Goal: Connect with others: Connect with others

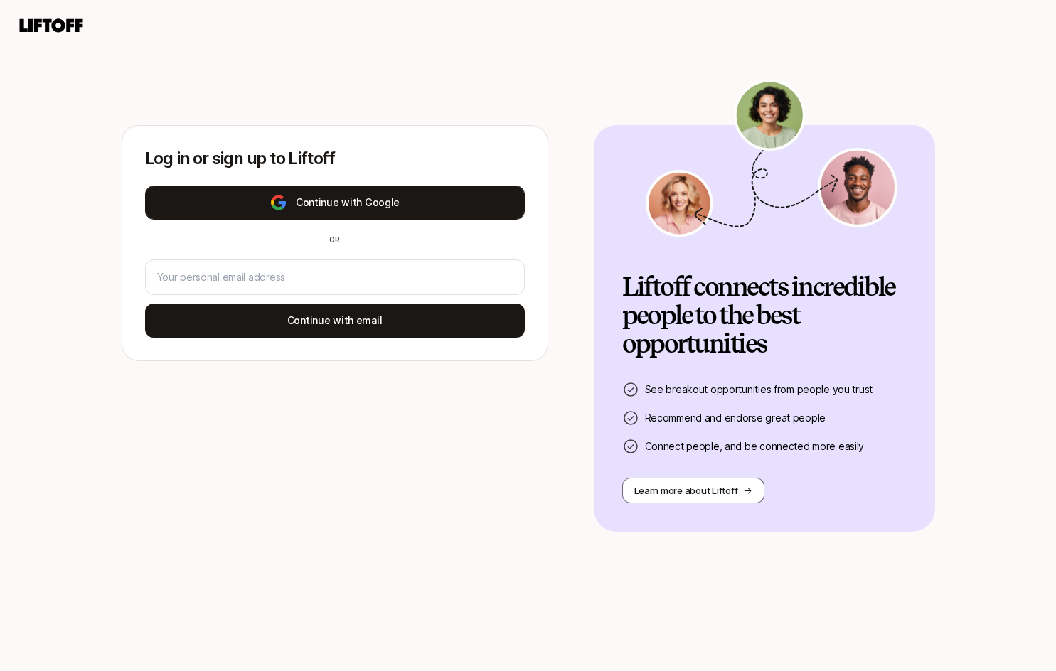
click at [302, 202] on button "Continue with Google" at bounding box center [335, 203] width 380 height 34
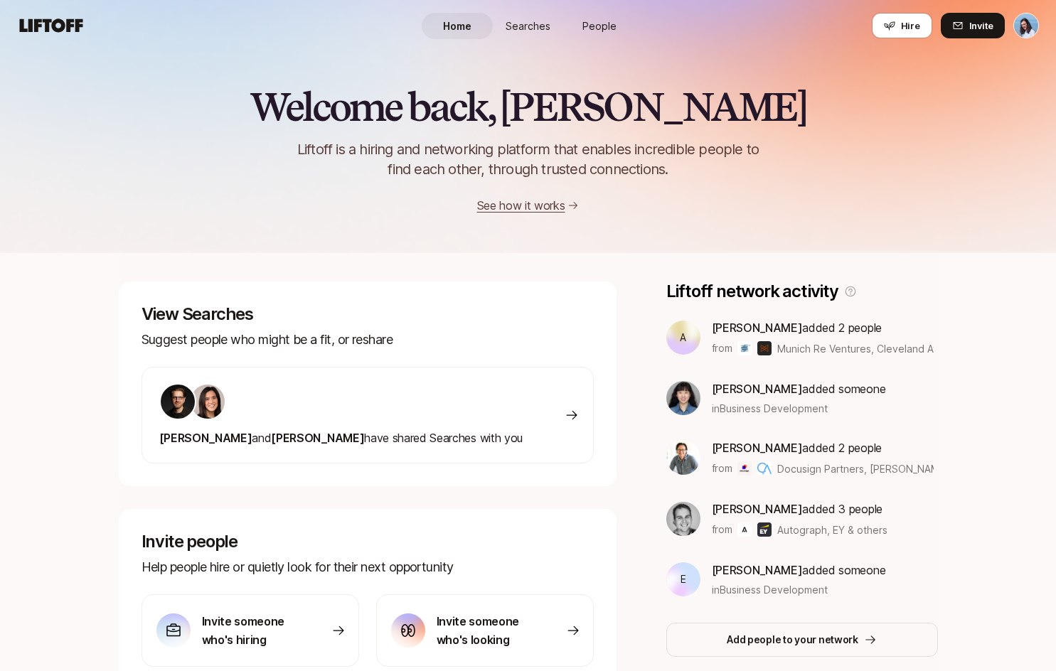
click at [606, 26] on span "People" at bounding box center [599, 25] width 34 height 15
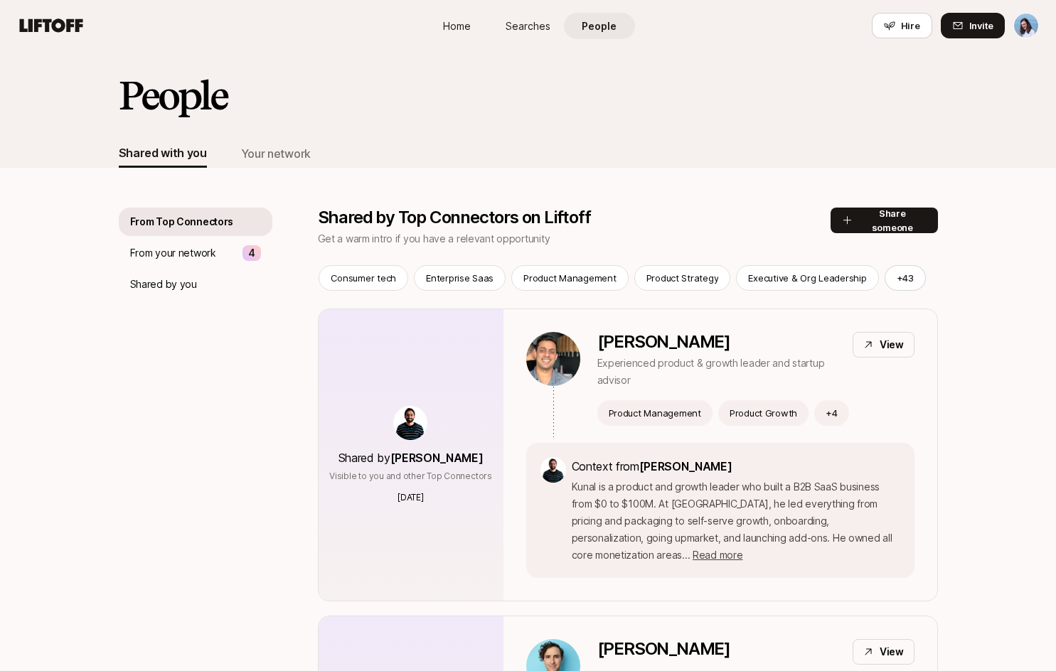
click at [1017, 14] on html "Home Searches People Hire Home Searches People Hire Hire Invite People Shared w…" at bounding box center [528, 335] width 1056 height 671
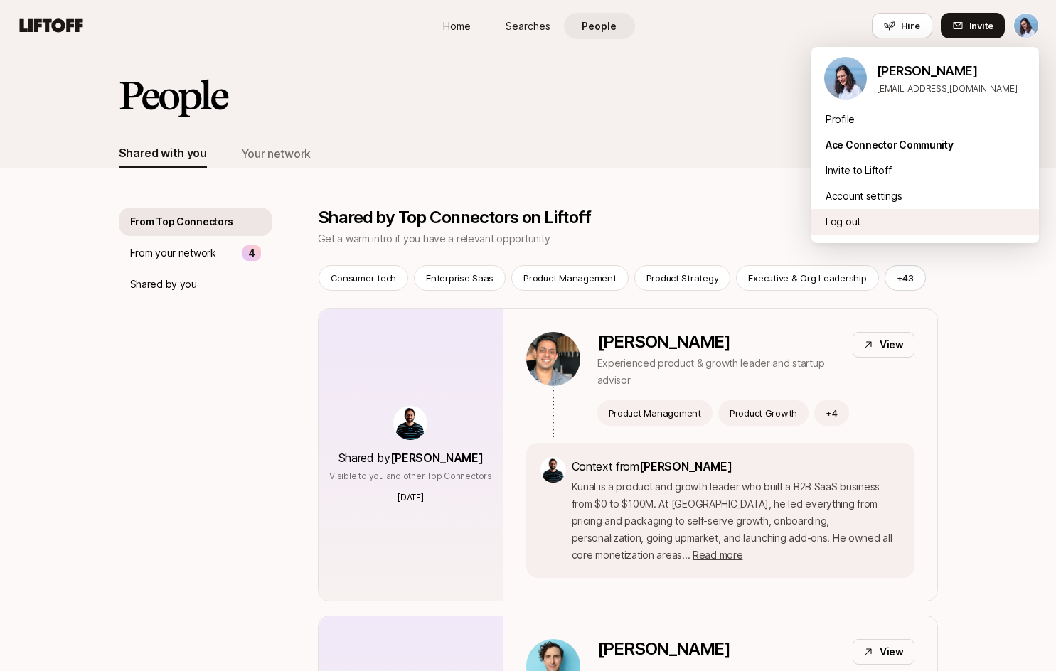
click at [874, 223] on div "Log out" at bounding box center [924, 222] width 227 height 26
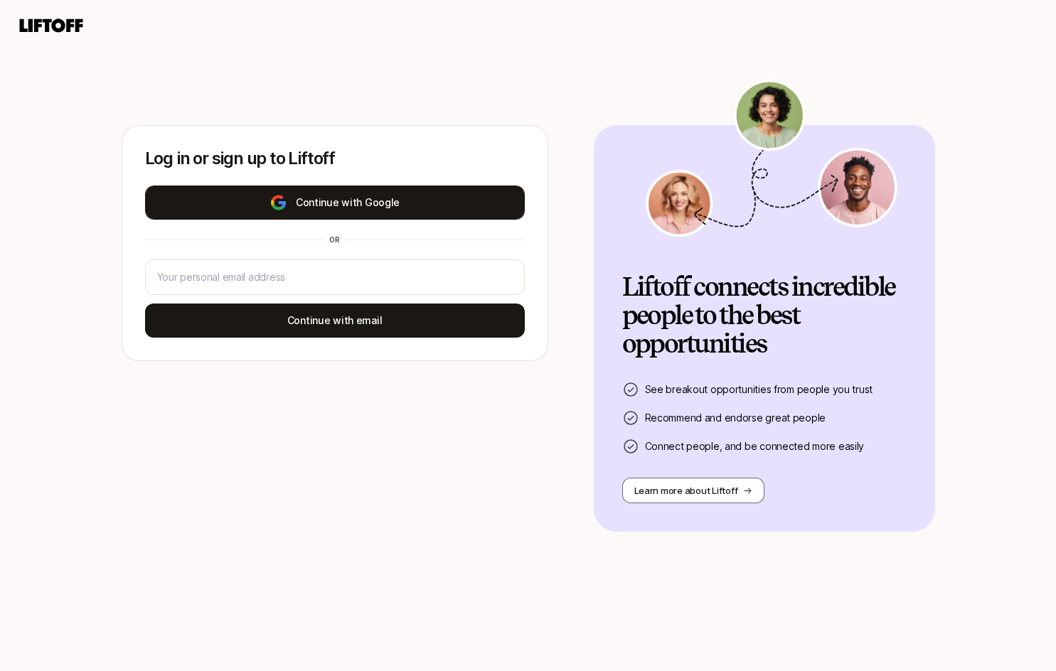
click at [305, 199] on button "Continue with Google" at bounding box center [335, 203] width 380 height 34
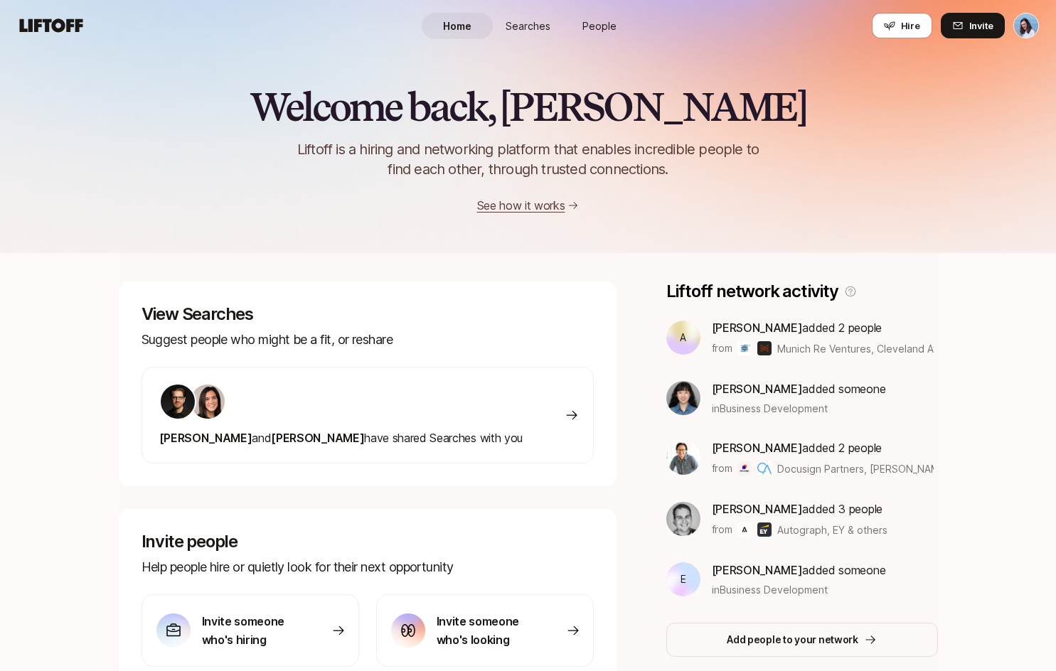
click at [528, 26] on span "Searches" at bounding box center [527, 25] width 45 height 15
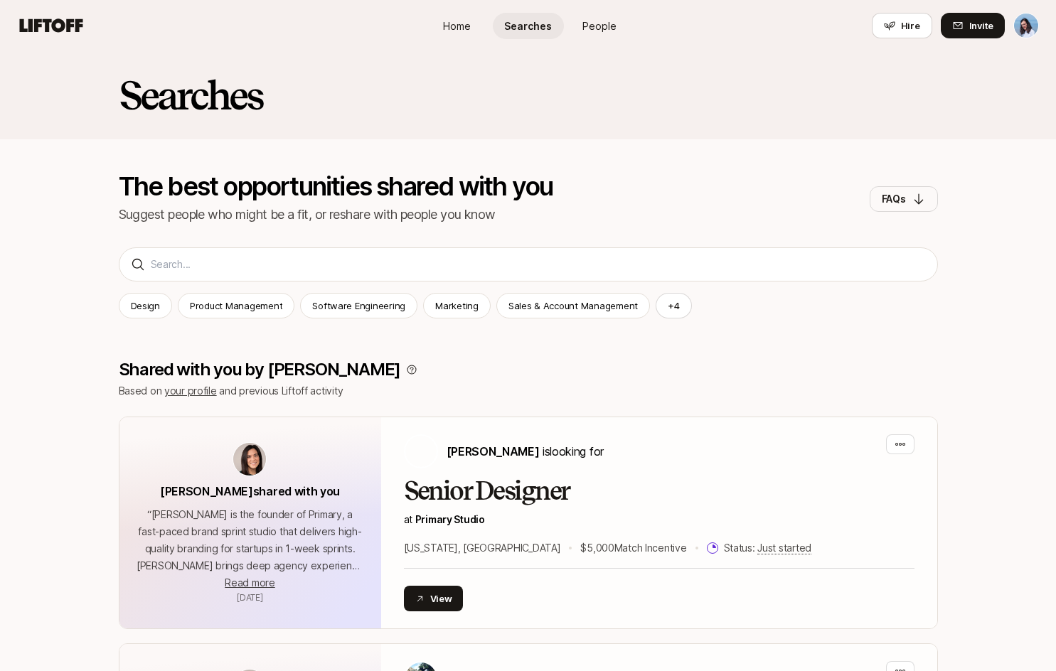
click at [604, 18] on span "People" at bounding box center [599, 25] width 34 height 15
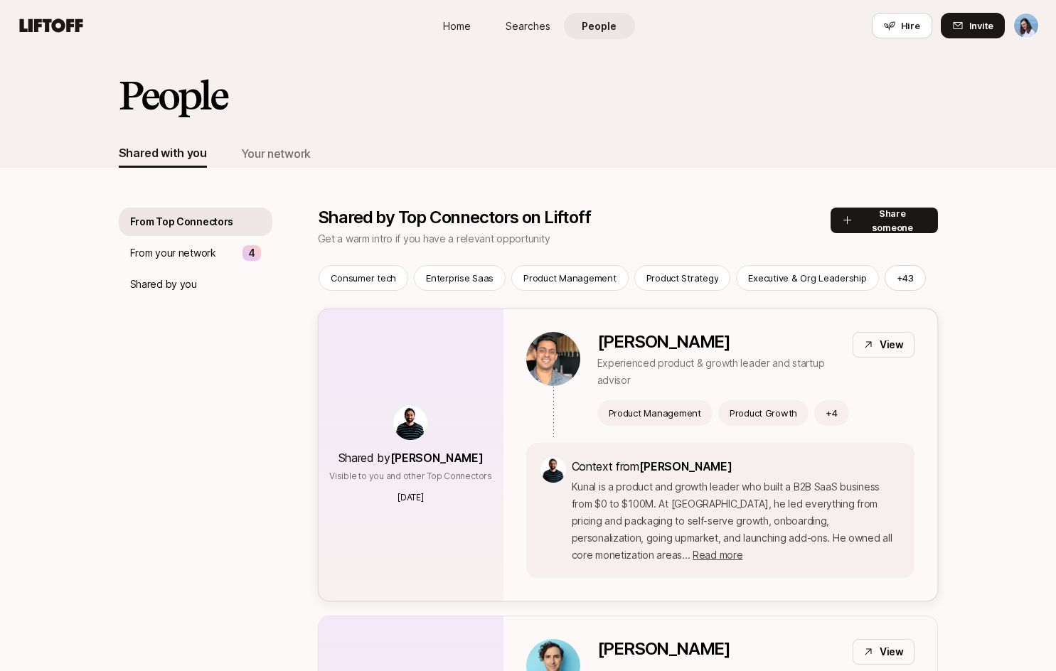
click at [695, 335] on p "[PERSON_NAME]" at bounding box center [719, 342] width 244 height 20
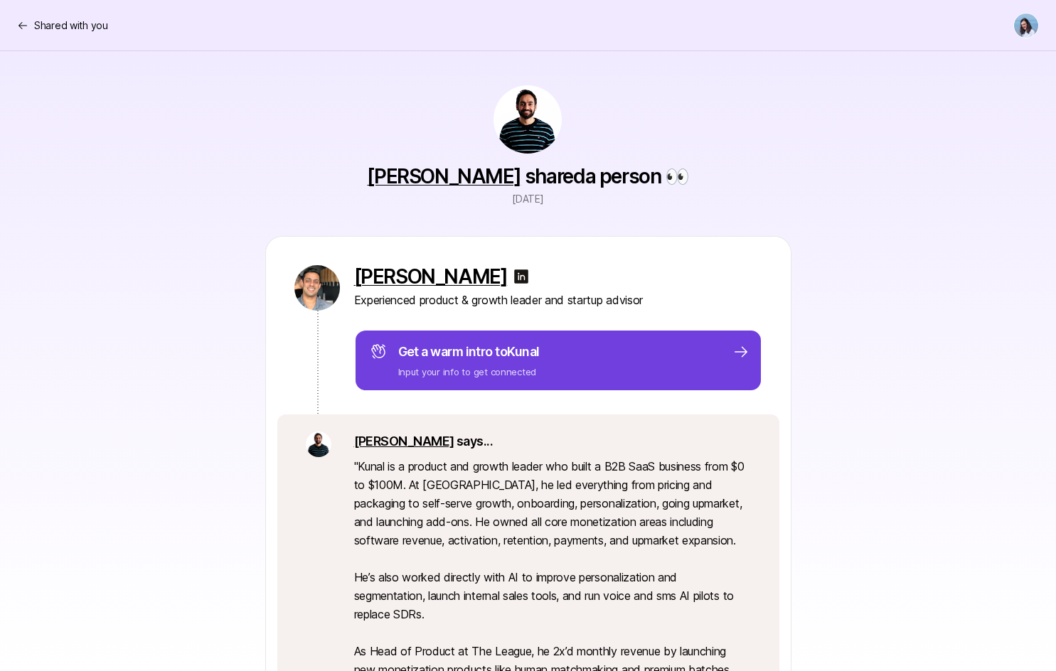
click at [574, 337] on div "Get a warm intro to Kunal Input your info to get connected" at bounding box center [558, 360] width 408 height 63
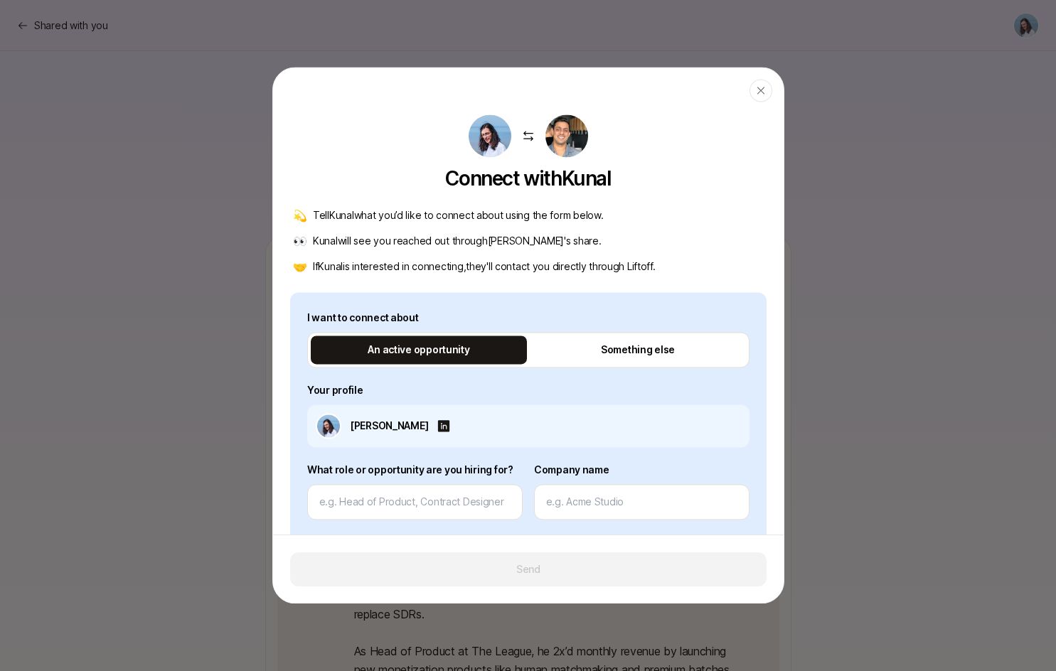
click at [866, 309] on div at bounding box center [528, 335] width 1056 height 671
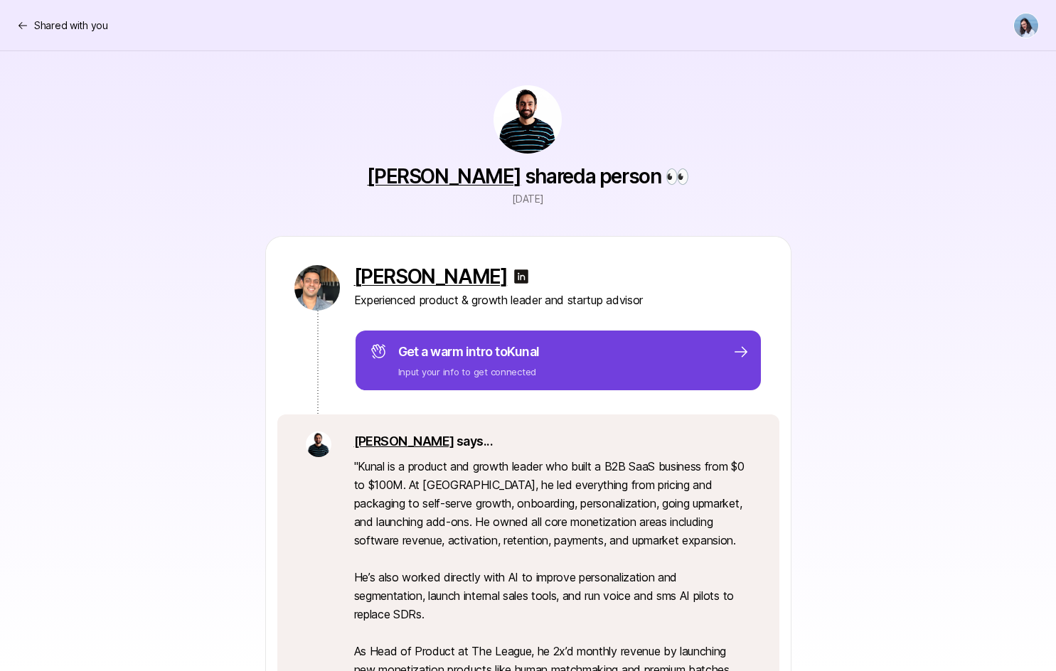
click at [578, 344] on div "Get a warm intro to Kunal Input your info to get connected" at bounding box center [560, 360] width 380 height 37
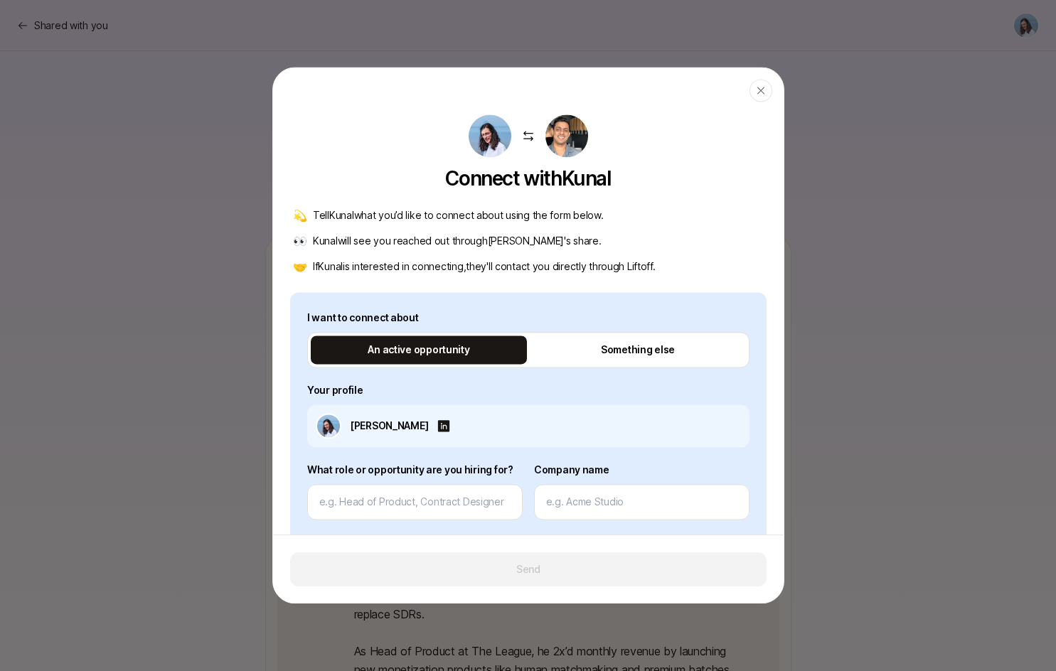
type textarea "x"
click at [827, 280] on div at bounding box center [528, 335] width 1056 height 671
